Goal: Information Seeking & Learning: Check status

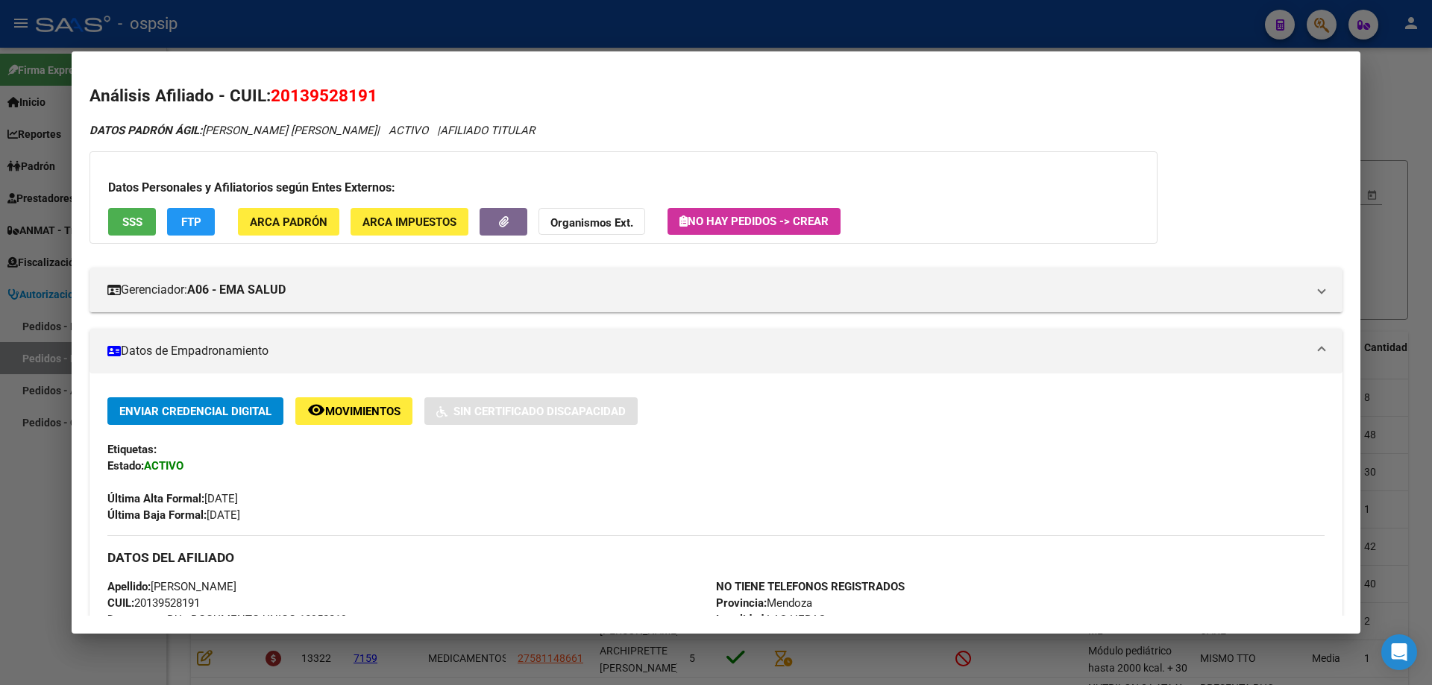
scroll to position [75, 0]
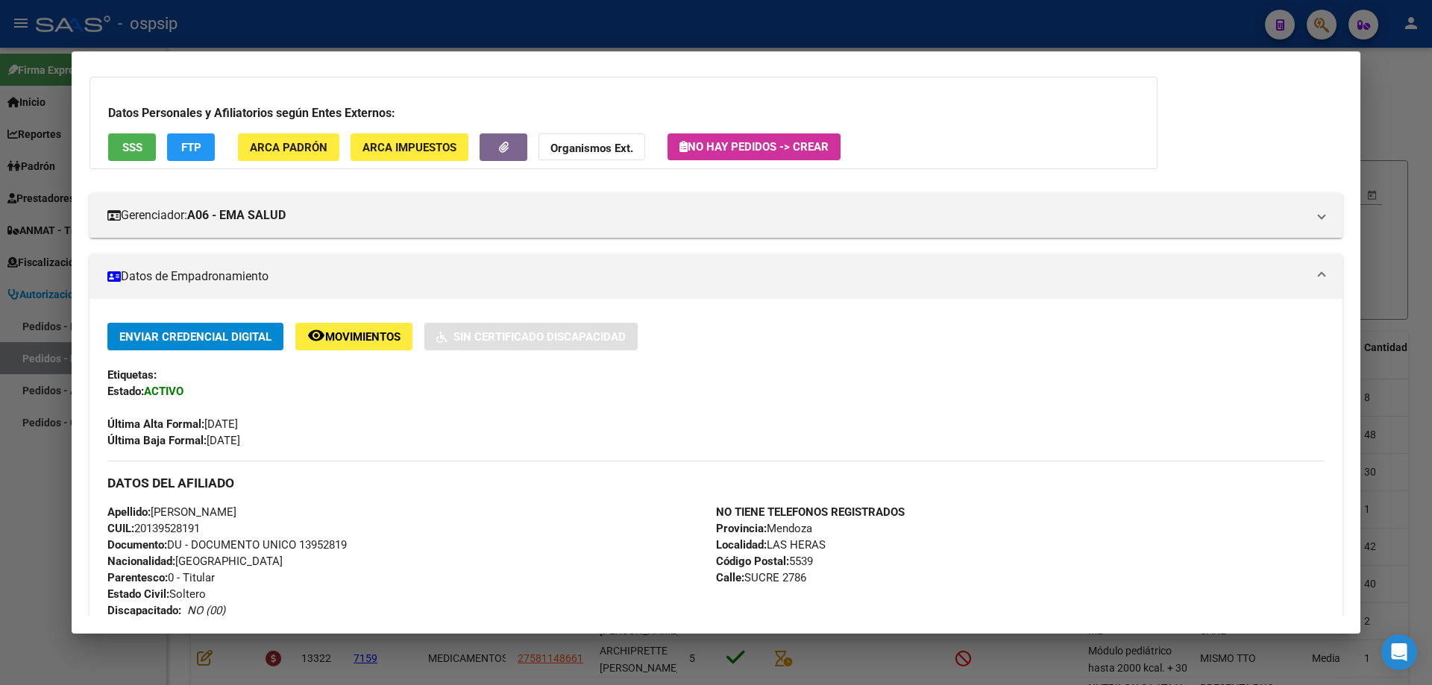
click at [1415, 140] on div at bounding box center [716, 342] width 1432 height 685
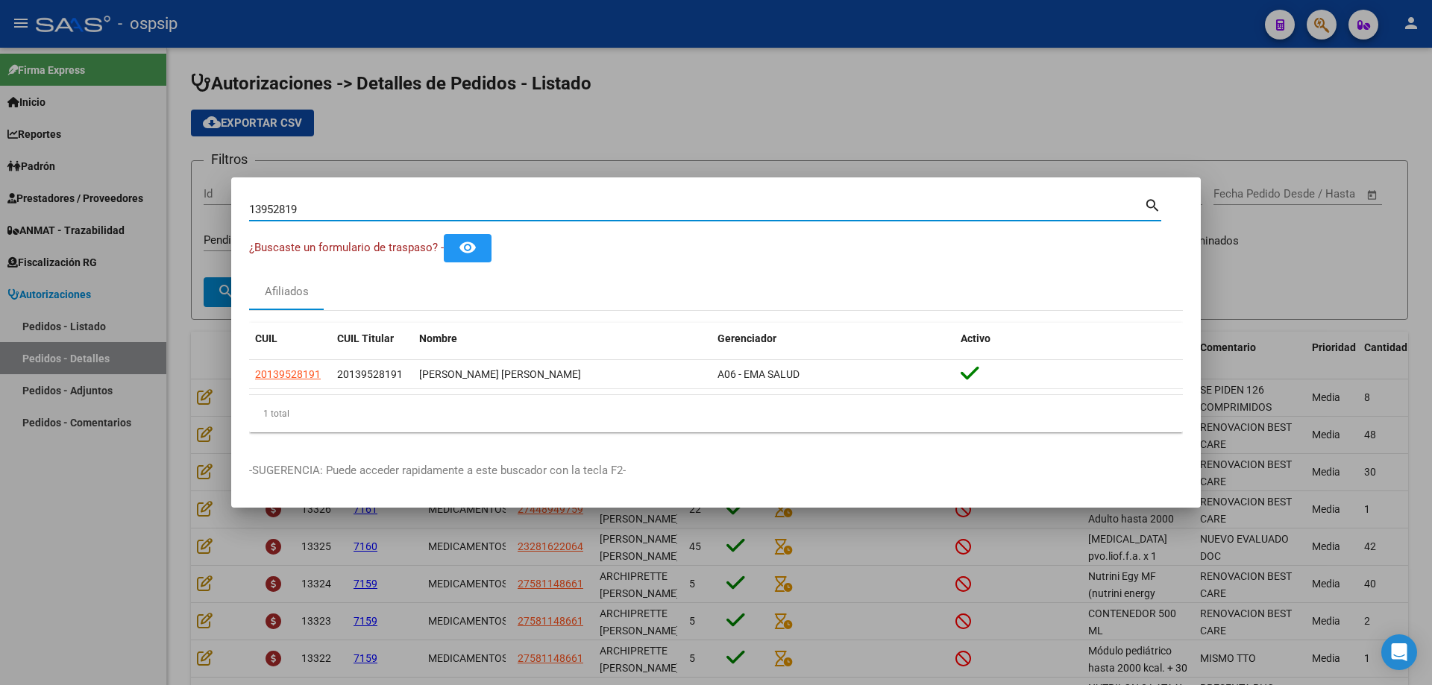
click at [861, 213] on input "13952819" at bounding box center [696, 209] width 895 height 13
type input "31264410"
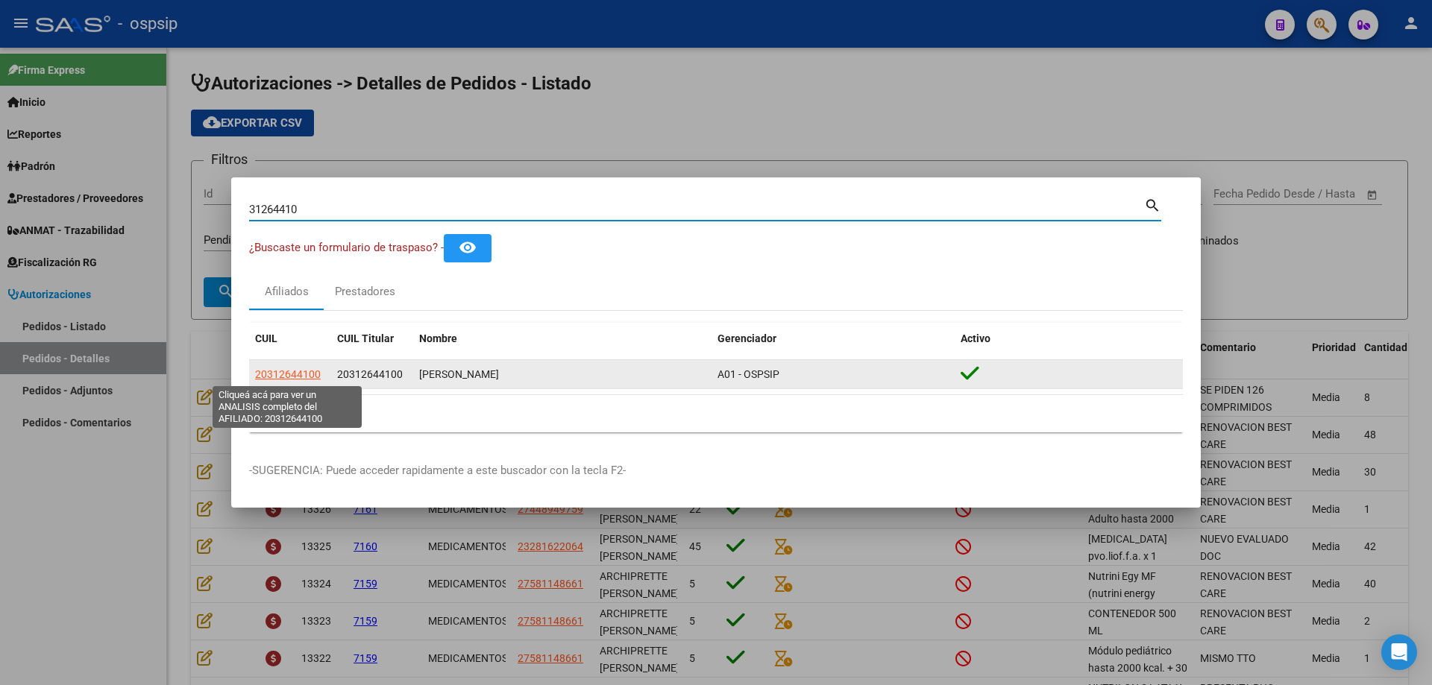
click at [303, 374] on span "20312644100" at bounding box center [288, 374] width 66 height 12
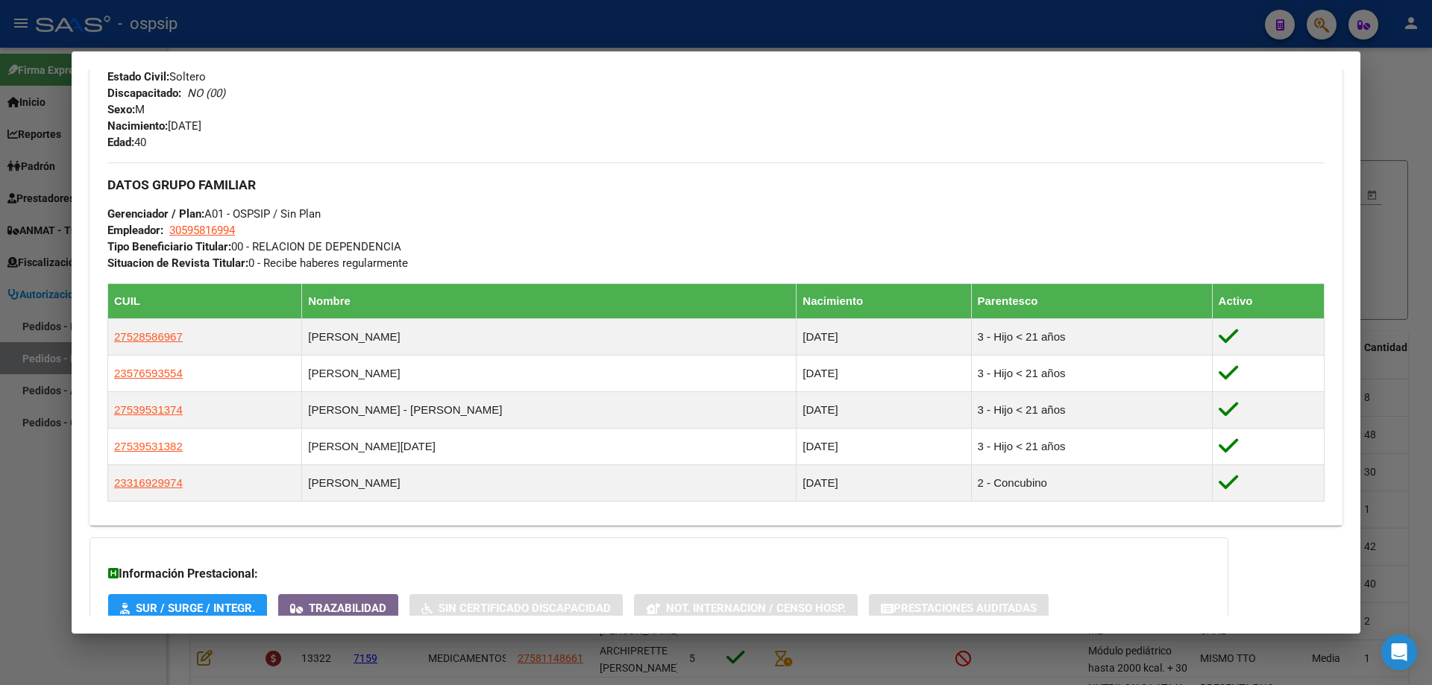
scroll to position [582, 0]
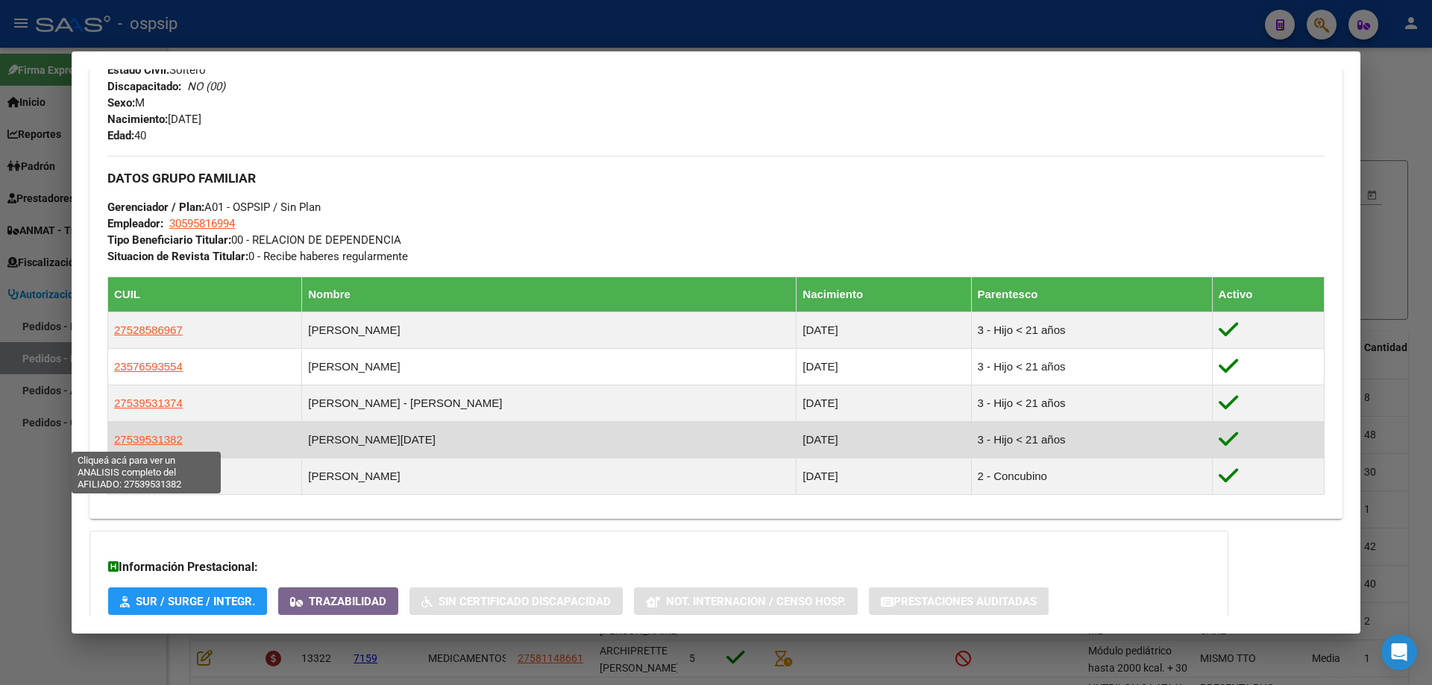
click at [166, 435] on span "27539531382" at bounding box center [148, 439] width 69 height 13
type textarea "27539531382"
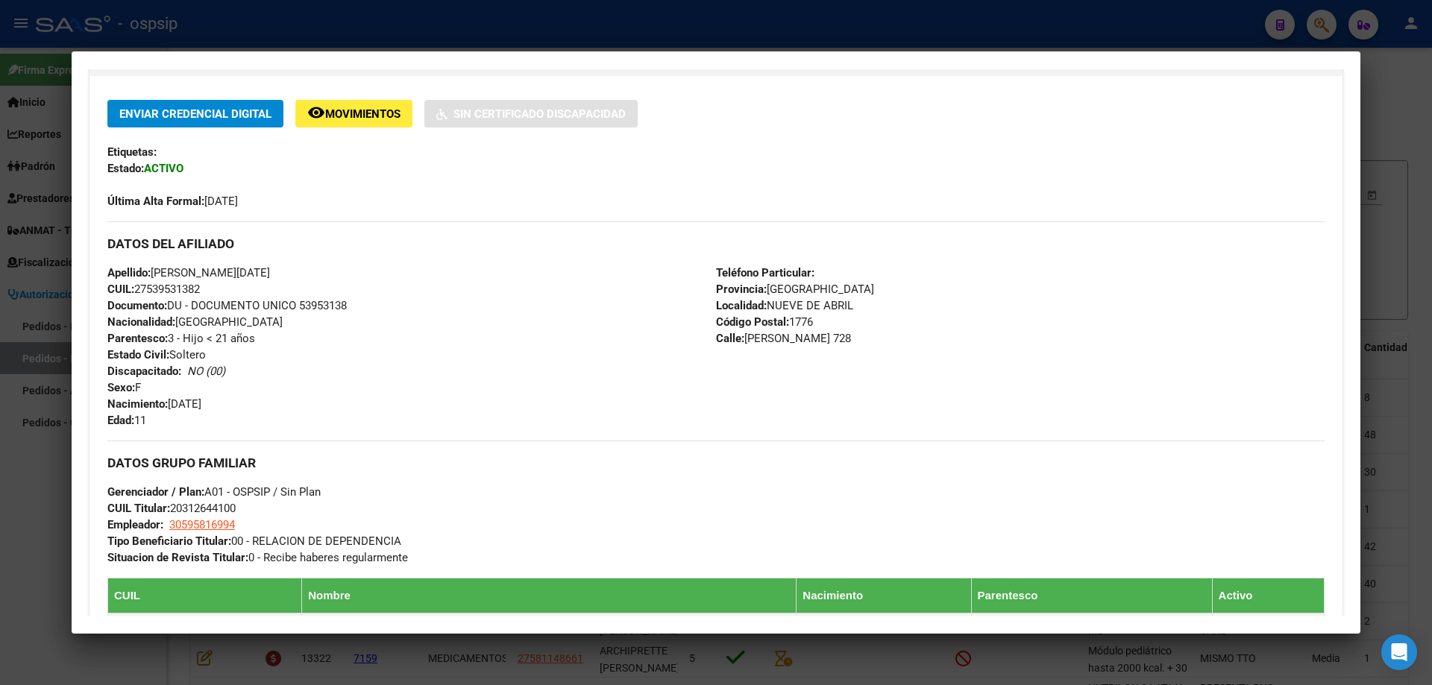
scroll to position [298, 0]
click at [172, 271] on span "Apellido: [PERSON_NAME][DATE]" at bounding box center [188, 271] width 163 height 13
click at [208, 275] on span "Apellido: [PERSON_NAME][DATE]" at bounding box center [188, 271] width 163 height 13
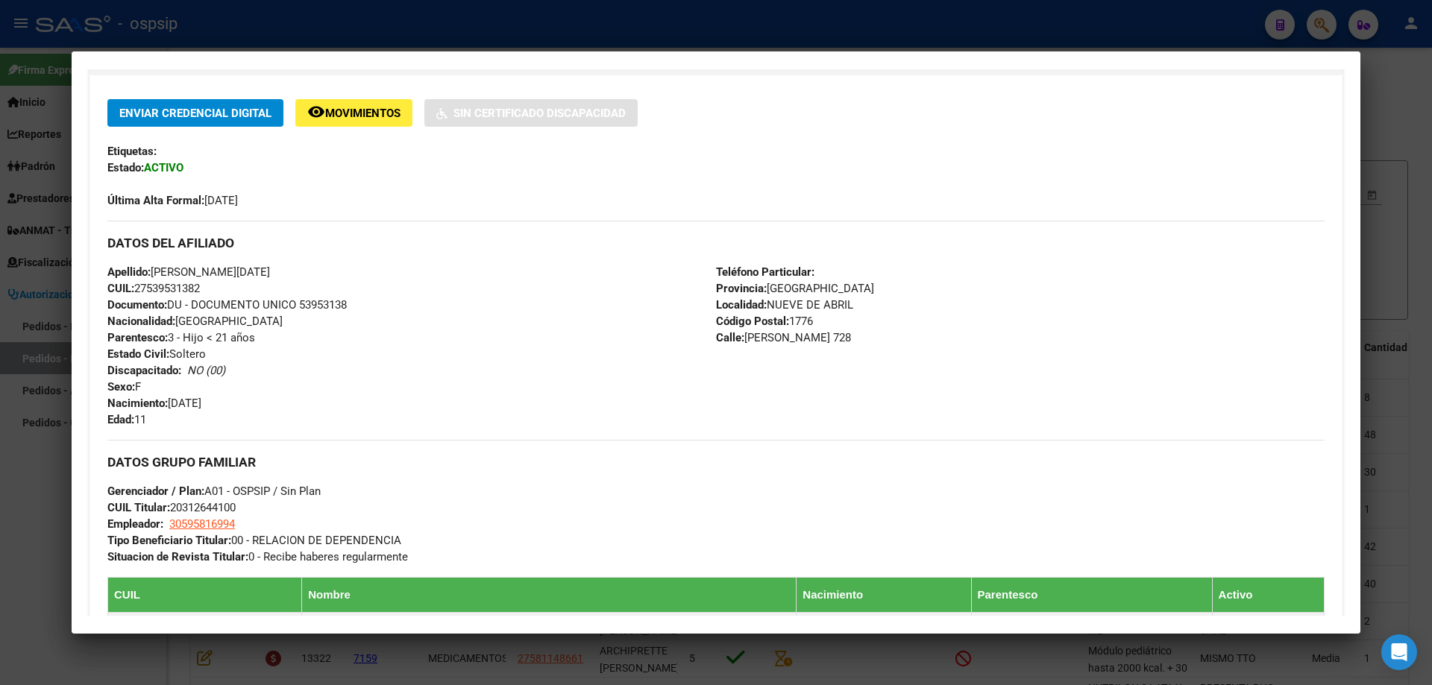
click at [247, 268] on span "Apellido: [PERSON_NAME][DATE]" at bounding box center [188, 271] width 163 height 13
drag, startPoint x: 247, startPoint y: 268, endPoint x: 219, endPoint y: 273, distance: 27.9
click at [248, 268] on span "Apellido: [PERSON_NAME][DATE]" at bounding box center [188, 271] width 163 height 13
click at [209, 275] on span "Apellido: [PERSON_NAME][DATE]" at bounding box center [188, 271] width 163 height 13
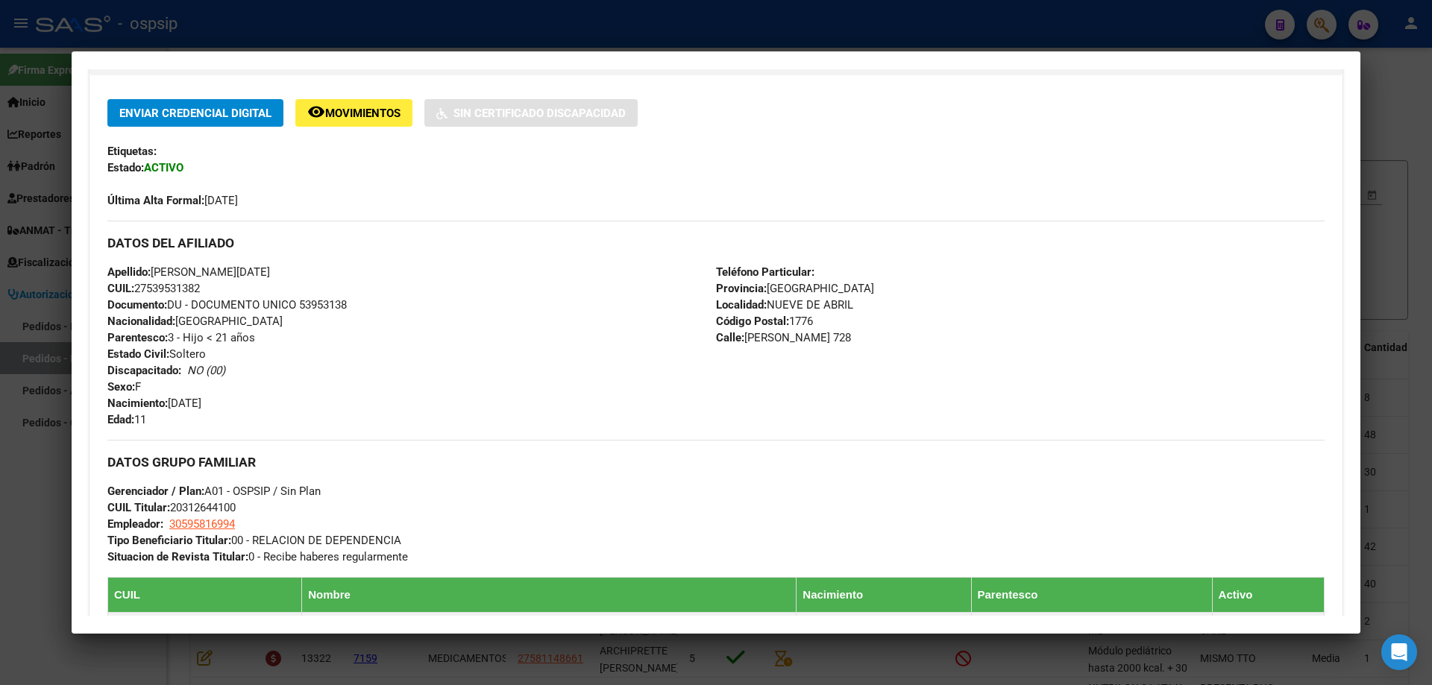
click at [167, 272] on span "Apellido: [PERSON_NAME][DATE]" at bounding box center [188, 271] width 163 height 13
click at [213, 268] on span "Apellido: [PERSON_NAME][DATE]" at bounding box center [188, 271] width 163 height 13
click at [244, 267] on span "Apellido: [PERSON_NAME][DATE]" at bounding box center [188, 271] width 163 height 13
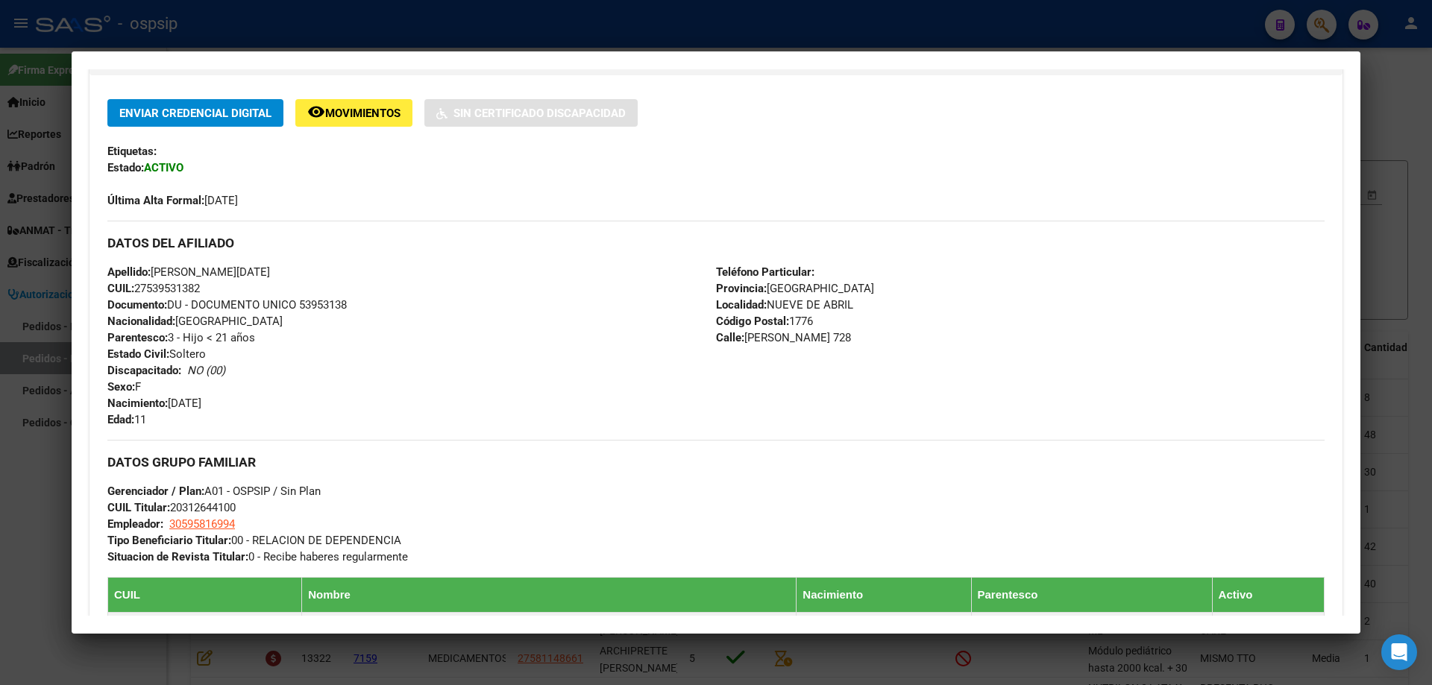
click at [244, 267] on span "Apellido: [PERSON_NAME][DATE]" at bounding box center [188, 271] width 163 height 13
click at [210, 272] on span "Apellido: [PERSON_NAME][DATE]" at bounding box center [188, 271] width 163 height 13
click at [330, 304] on span "Documento: DU - DOCUMENTO UNICO 53953138" at bounding box center [226, 304] width 239 height 13
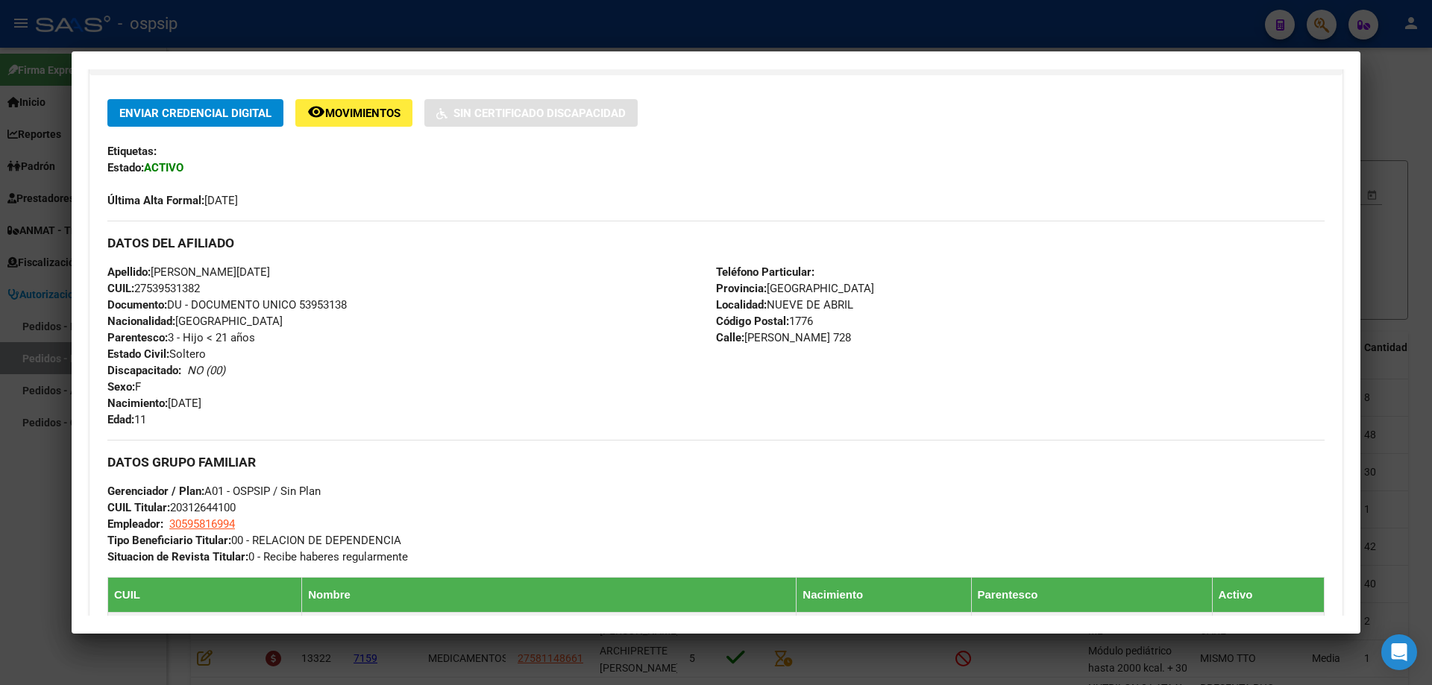
click at [274, 296] on div "Apellido: [PERSON_NAME][DATE] CUIL: 27539531382 Documento: DU - DOCUMENTO UNICO…" at bounding box center [411, 346] width 608 height 164
click at [275, 297] on div "Apellido: [PERSON_NAME][DATE] CUIL: 27539531382 Documento: DU - DOCUMENTO UNICO…" at bounding box center [411, 346] width 608 height 164
click at [275, 307] on span "Documento: DU - DOCUMENTO UNICO 53953138" at bounding box center [226, 304] width 239 height 13
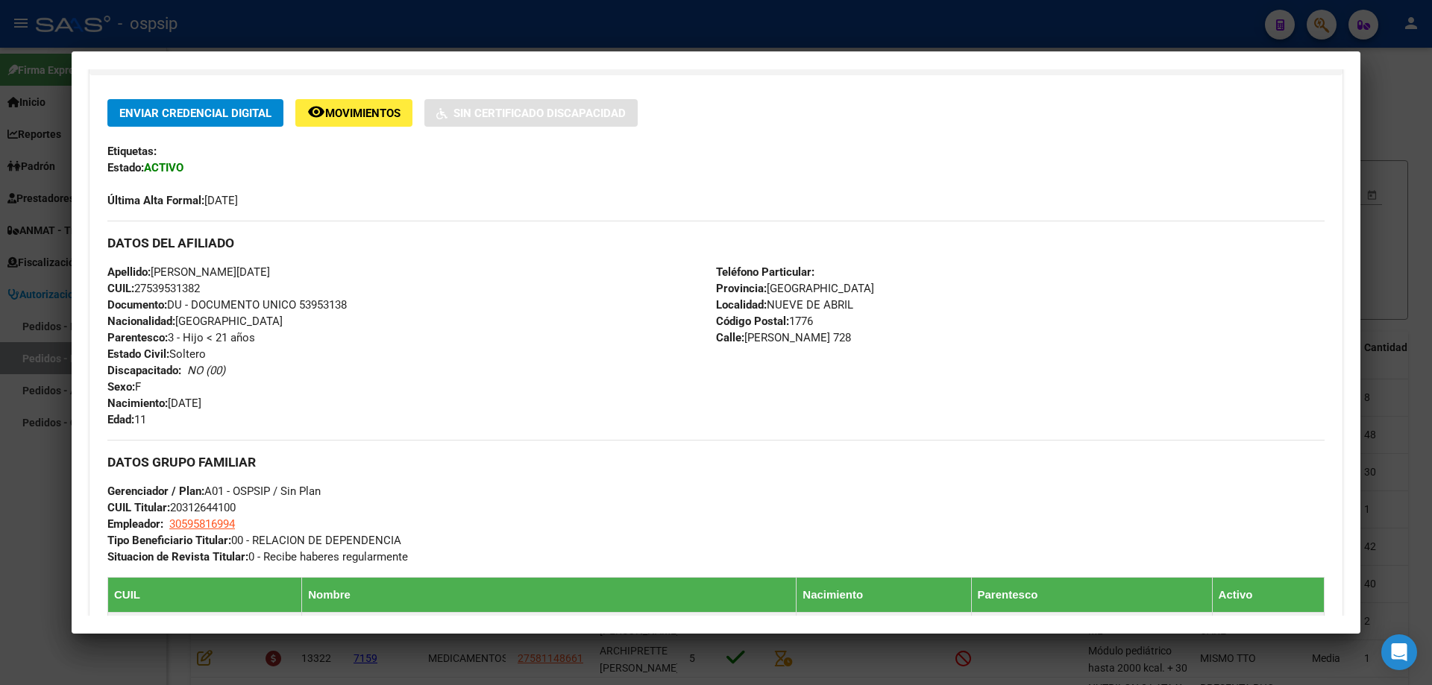
click at [334, 309] on span "Documento: DU - DOCUMENTO UNICO 53953138" at bounding box center [226, 304] width 239 height 13
click at [248, 306] on span "Documento: DU - DOCUMENTO UNICO 53953138" at bounding box center [226, 304] width 239 height 13
click at [282, 304] on span "Documento: DU - DOCUMENTO UNICO 53953138" at bounding box center [226, 304] width 239 height 13
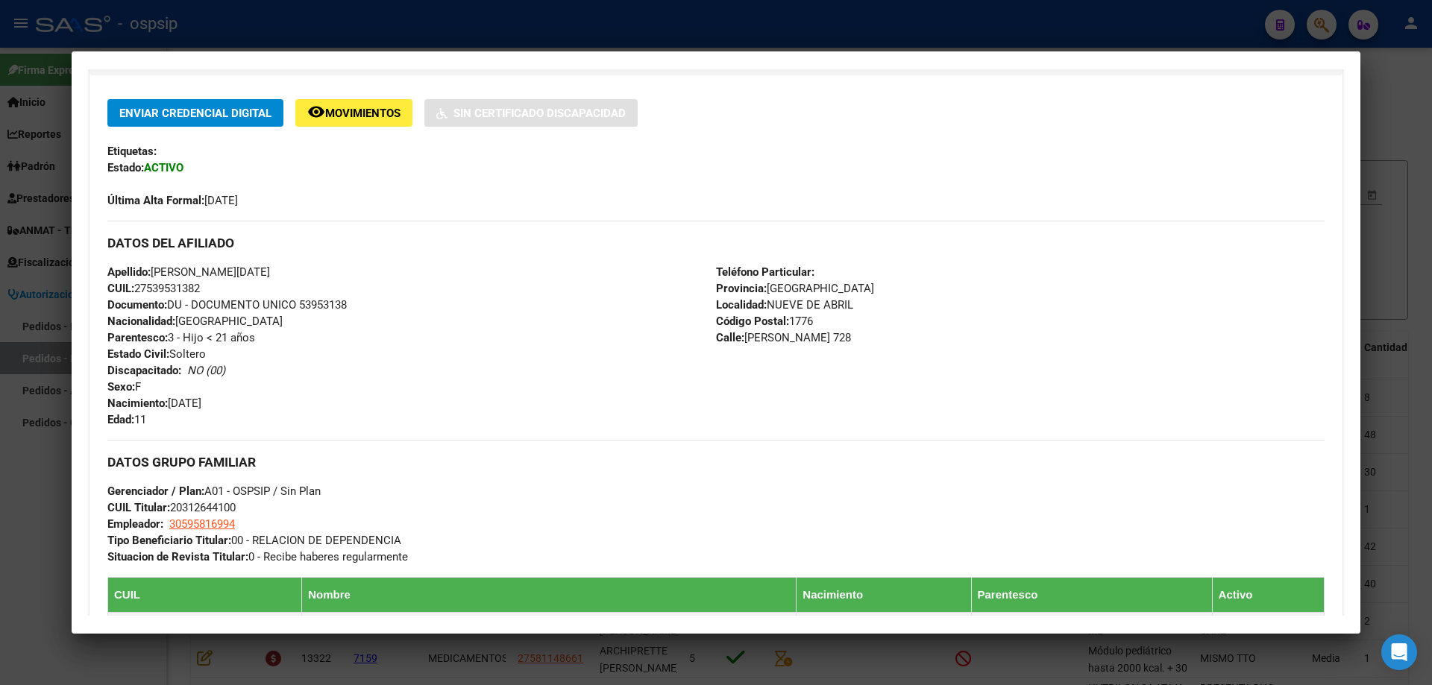
click at [282, 304] on span "Documento: DU - DOCUMENTO UNICO 53953138" at bounding box center [226, 304] width 239 height 13
click at [318, 301] on span "Documento: DU - DOCUMENTO UNICO 53953138" at bounding box center [226, 304] width 239 height 13
click at [277, 301] on span "Documento: DU - DOCUMENTO UNICO 53953138" at bounding box center [226, 304] width 239 height 13
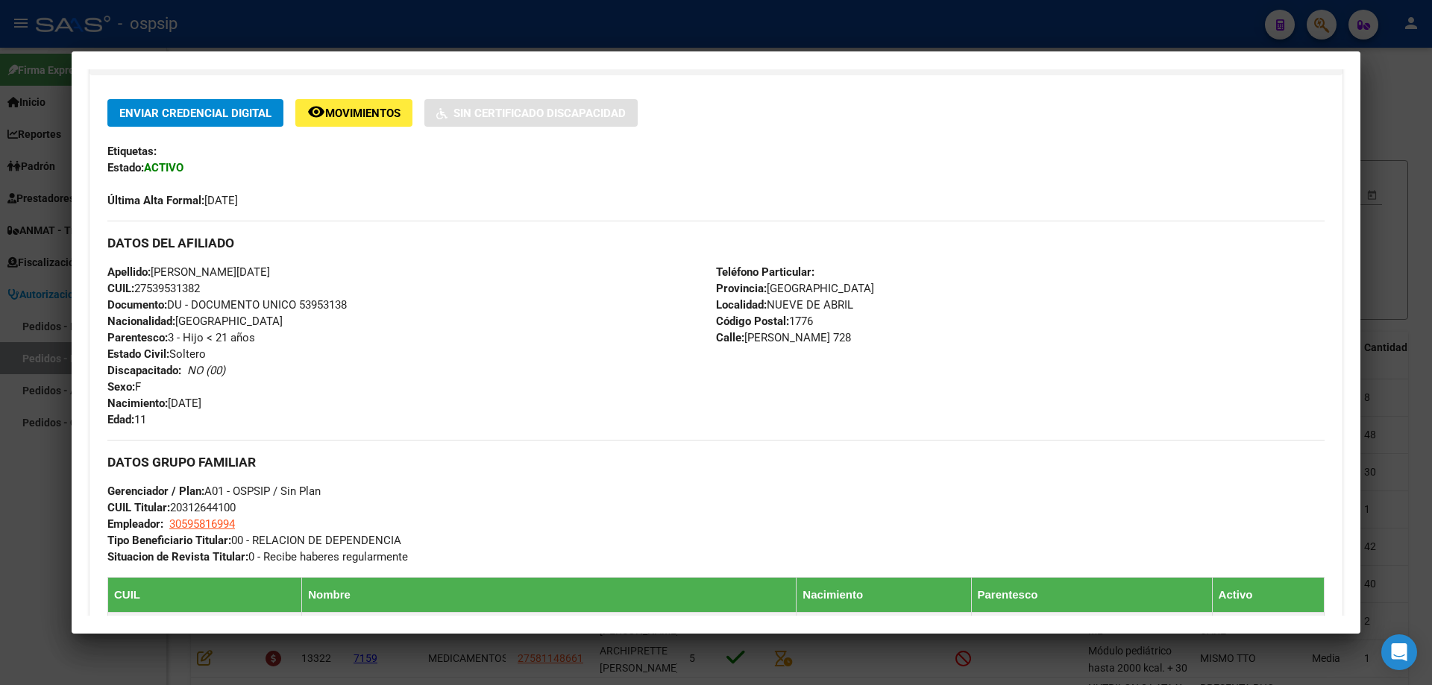
click at [233, 300] on span "Documento: DU - DOCUMENTO UNICO 53953138" at bounding box center [226, 304] width 239 height 13
click at [285, 300] on span "Documento: DU - DOCUMENTO UNICO 53953138" at bounding box center [226, 304] width 239 height 13
click at [318, 305] on span "Documento: DU - DOCUMENTO UNICO 53953138" at bounding box center [226, 304] width 239 height 13
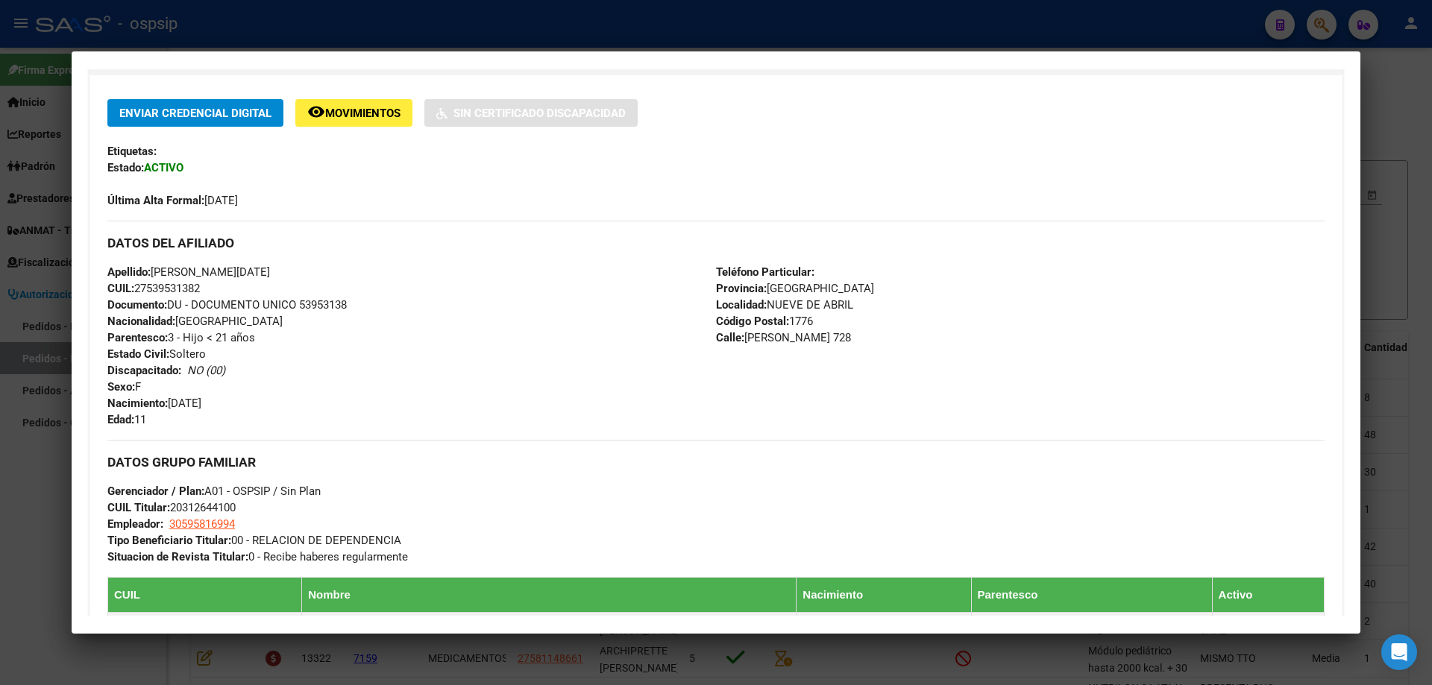
click at [318, 305] on span "Documento: DU - DOCUMENTO UNICO 53953138" at bounding box center [226, 304] width 239 height 13
